Goal: Check status

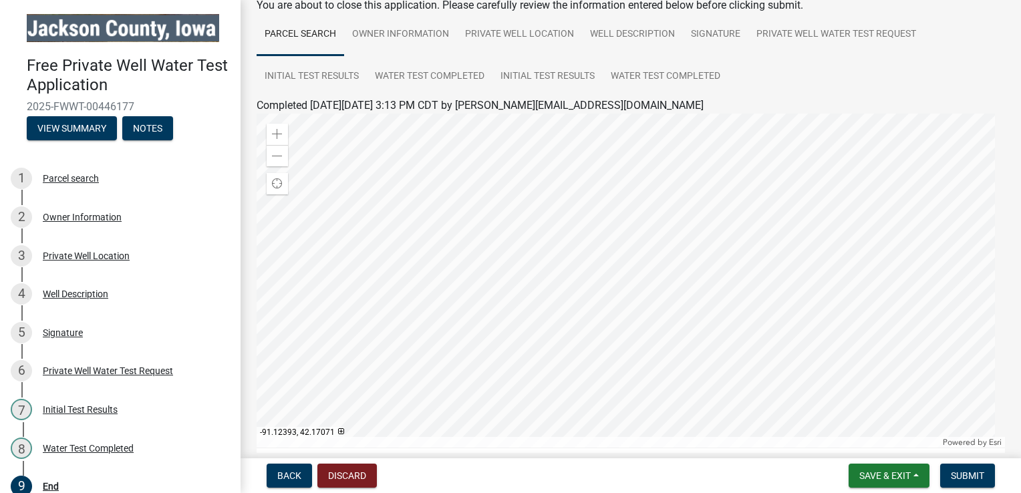
scroll to position [80, 0]
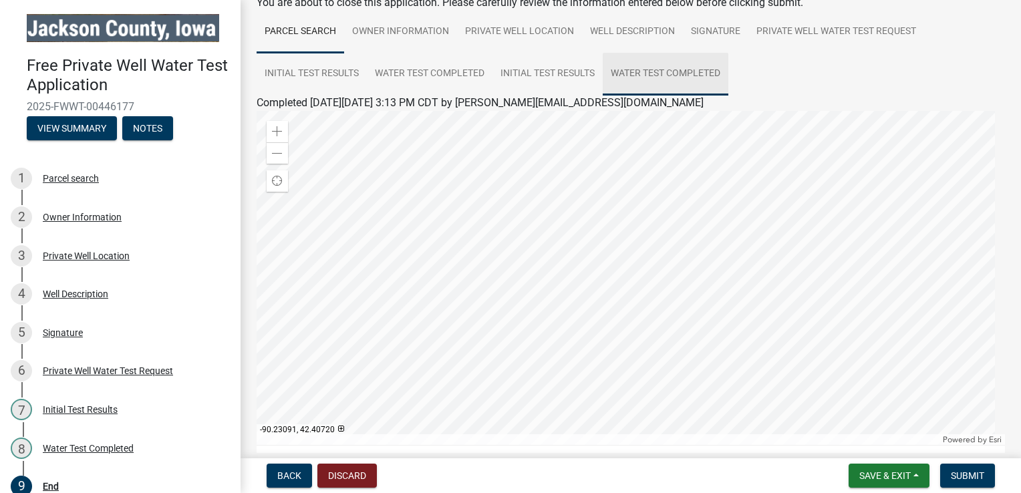
click at [692, 70] on link "Water Test Completed" at bounding box center [666, 74] width 126 height 43
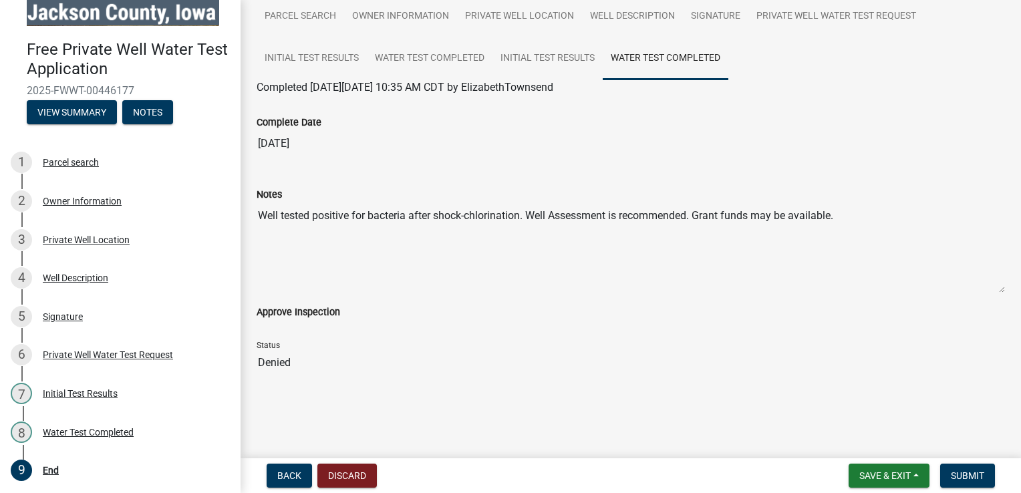
scroll to position [96, 0]
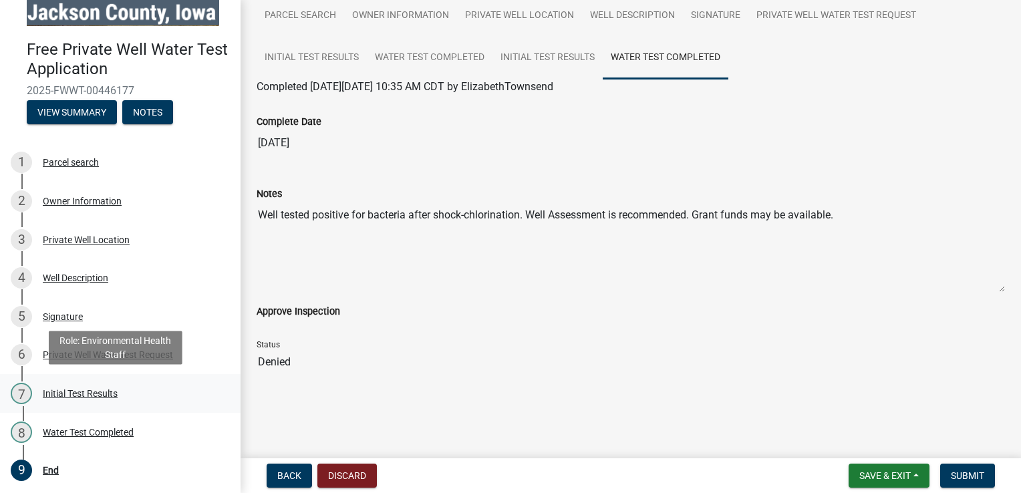
click at [101, 389] on div "Initial Test Results" at bounding box center [80, 393] width 75 height 9
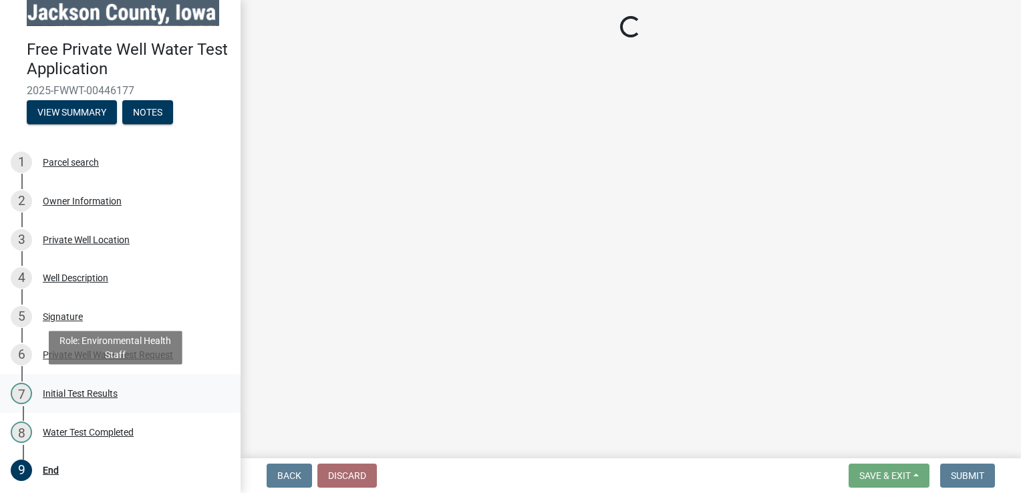
scroll to position [0, 0]
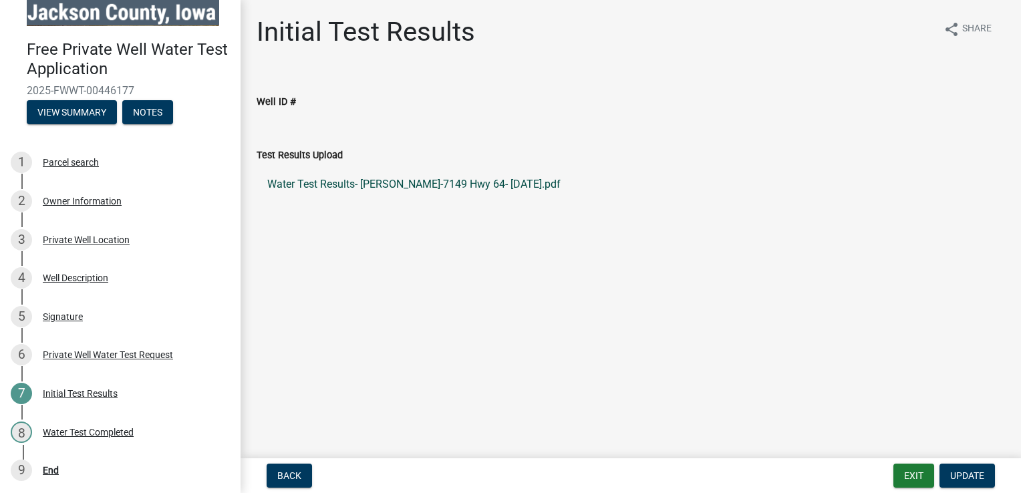
click at [334, 189] on link "Water Test Results- [PERSON_NAME]-7149 Hwy 64- [DATE].pdf" at bounding box center [630, 184] width 748 height 32
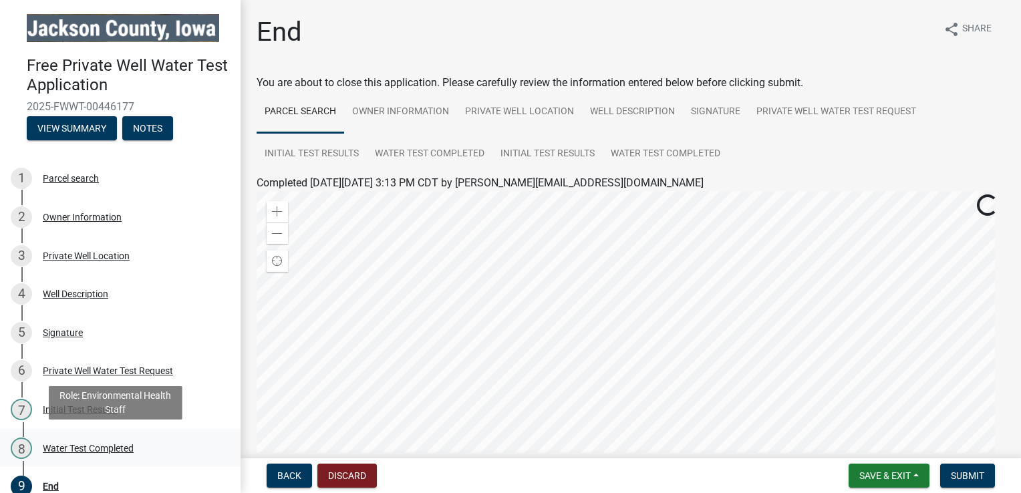
click at [96, 444] on div "Water Test Completed" at bounding box center [88, 448] width 91 height 9
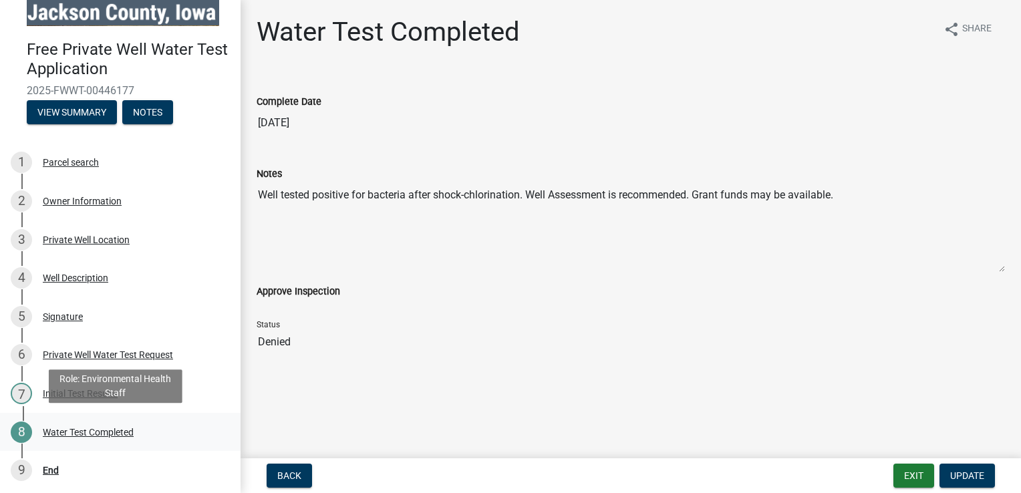
scroll to position [16, 0]
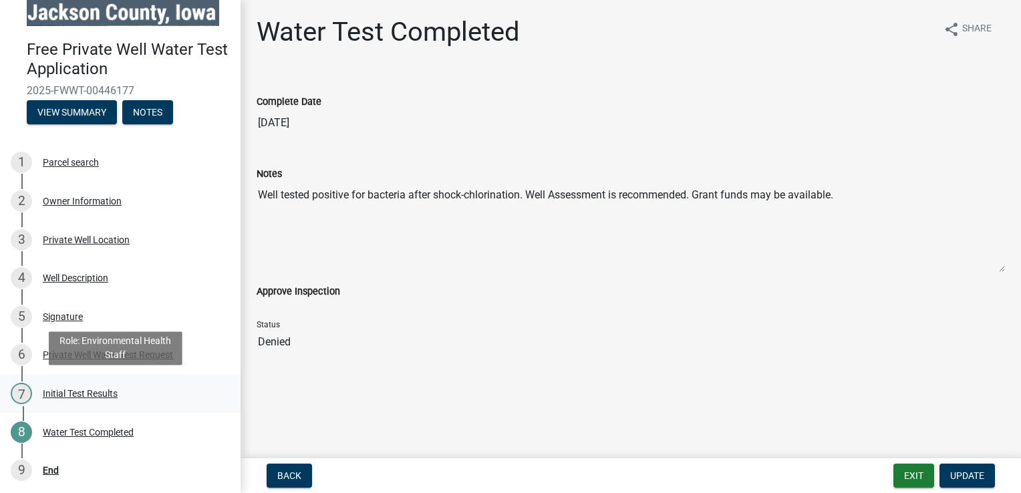
click at [96, 389] on div "Initial Test Results" at bounding box center [80, 393] width 75 height 9
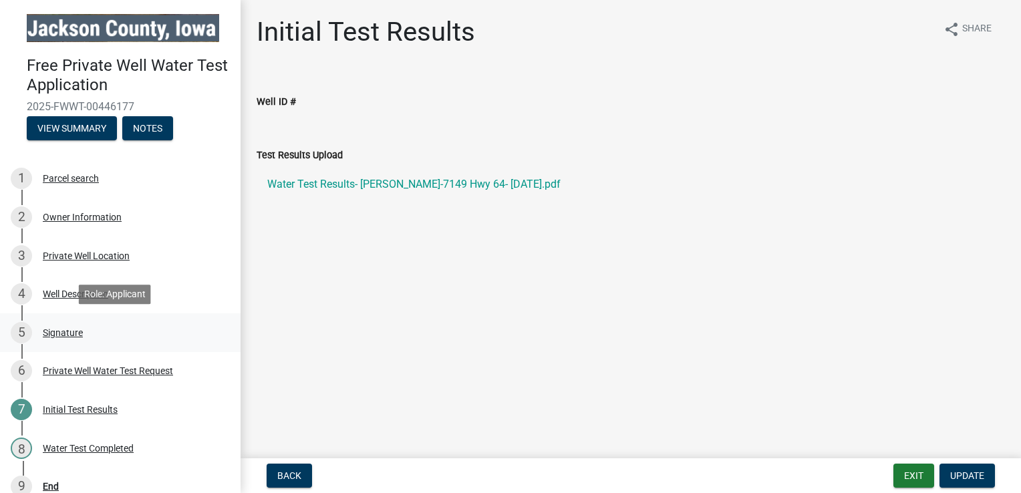
scroll to position [0, 0]
click at [355, 186] on link "Water Test Results- [PERSON_NAME]-7149 Hwy 64- [DATE].pdf" at bounding box center [630, 184] width 748 height 32
